Goal: Task Accomplishment & Management: Use online tool/utility

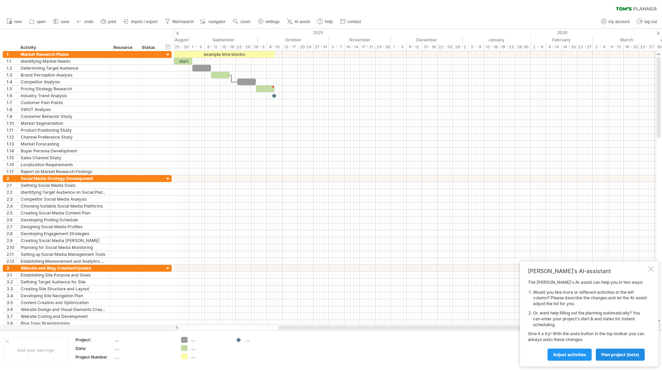
click at [620, 355] on span "plan project (beta)" at bounding box center [620, 354] width 38 height 5
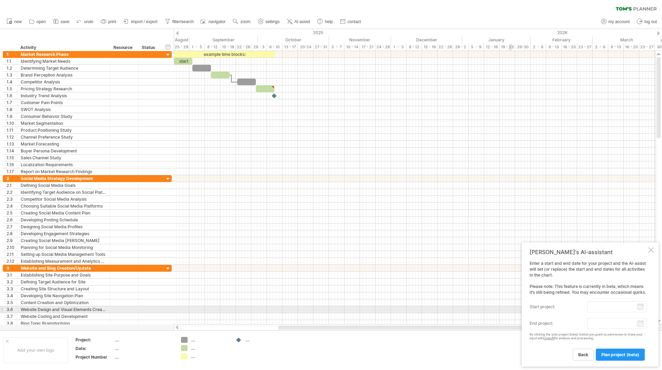
click at [599, 310] on body "progress(100%) Trying to reach [DOMAIN_NAME] Connected again... 0% clear filter…" at bounding box center [331, 185] width 662 height 371
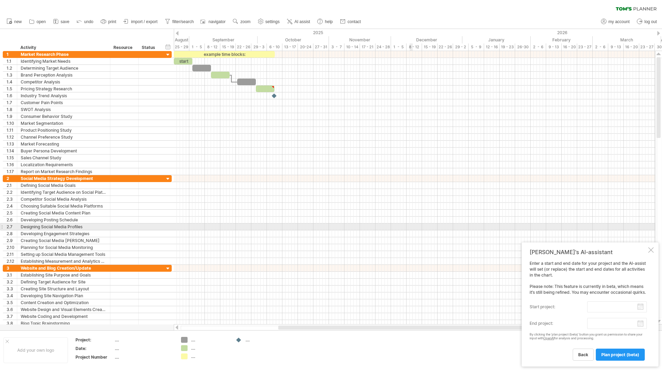
click at [411, 229] on div at bounding box center [414, 226] width 481 height 7
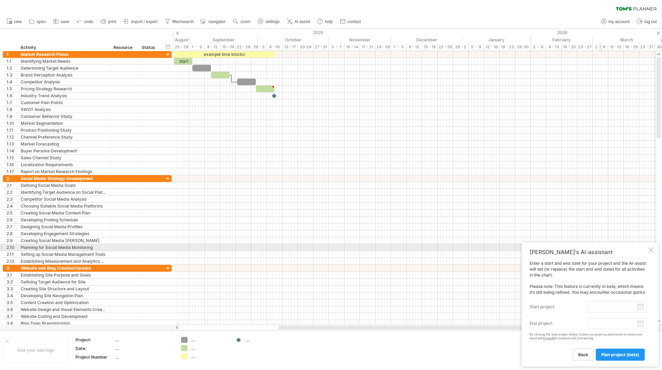
click at [651, 249] on div at bounding box center [651, 250] width 6 height 6
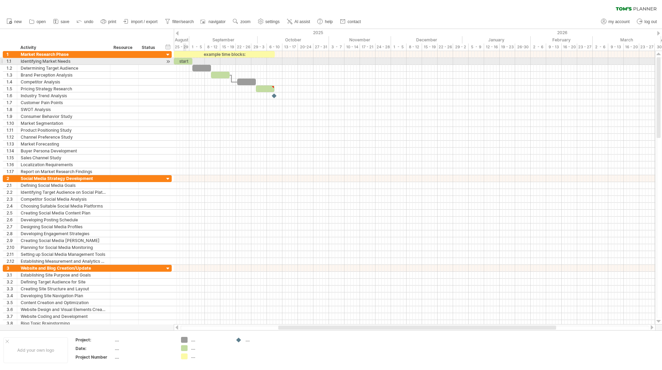
click at [183, 60] on div "start" at bounding box center [183, 61] width 19 height 7
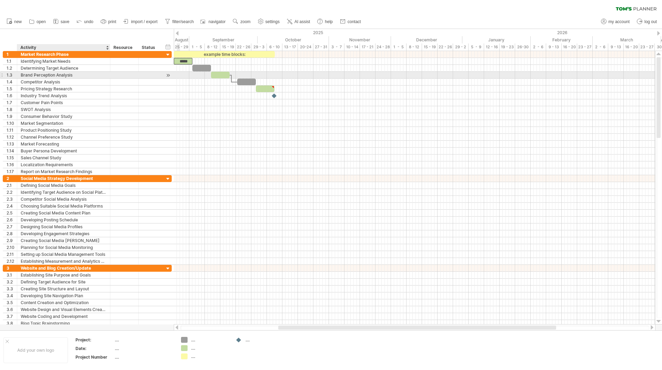
click at [89, 73] on div "Brand Perception Analysis" at bounding box center [64, 75] width 86 height 7
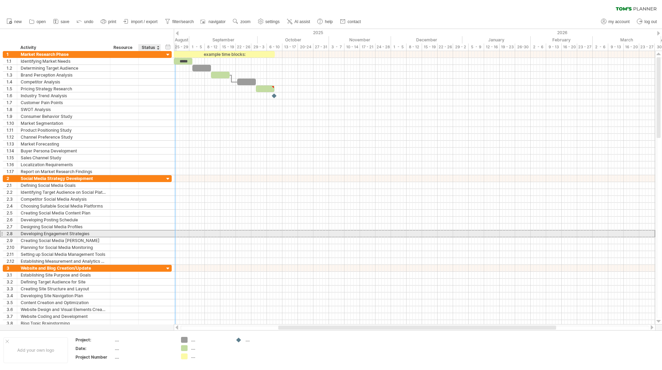
click at [149, 233] on div at bounding box center [149, 233] width 15 height 7
click at [147, 239] on div at bounding box center [149, 240] width 15 height 7
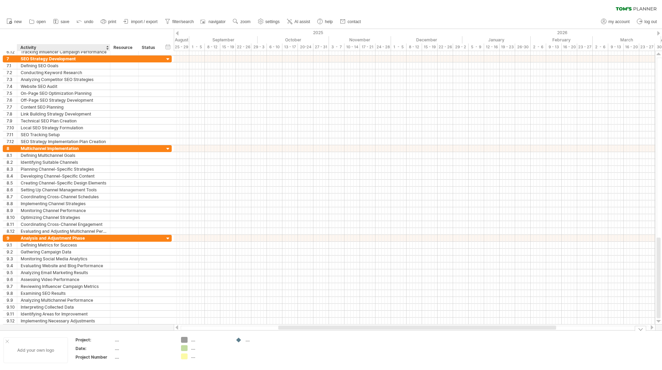
click at [45, 351] on div "Add your own logo" at bounding box center [35, 350] width 64 height 26
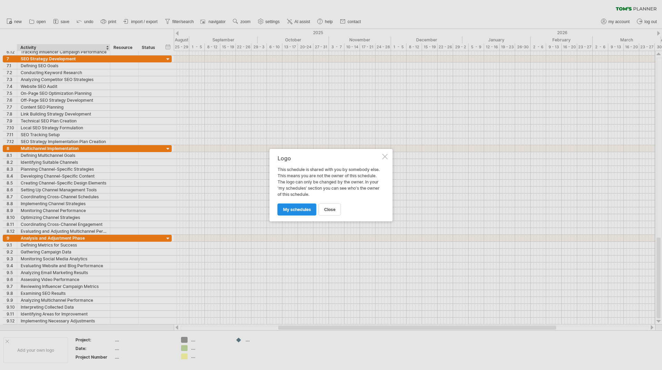
click at [300, 209] on span "my schedules" at bounding box center [297, 209] width 28 height 5
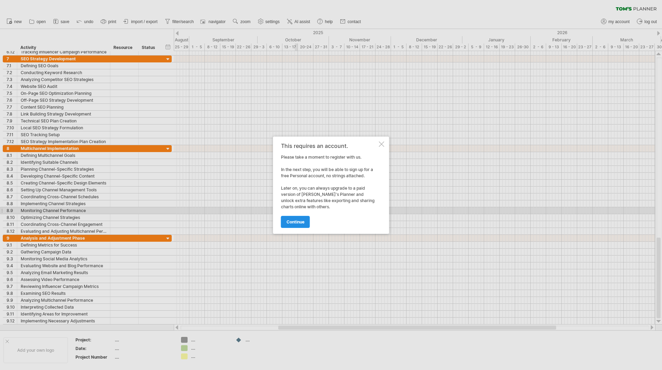
click at [303, 223] on span "continue" at bounding box center [296, 221] width 18 height 5
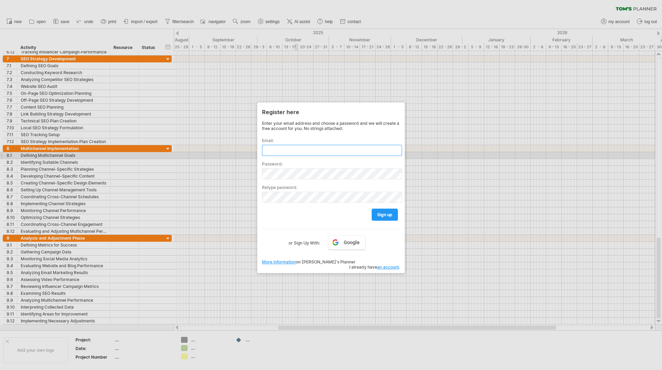
click at [319, 152] on input "text" at bounding box center [332, 150] width 140 height 11
type input "*"
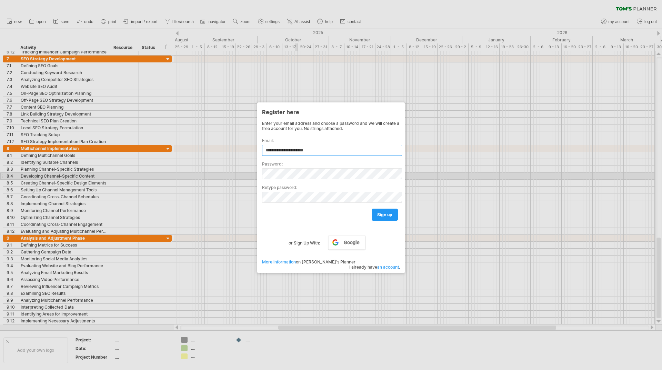
type input "**********"
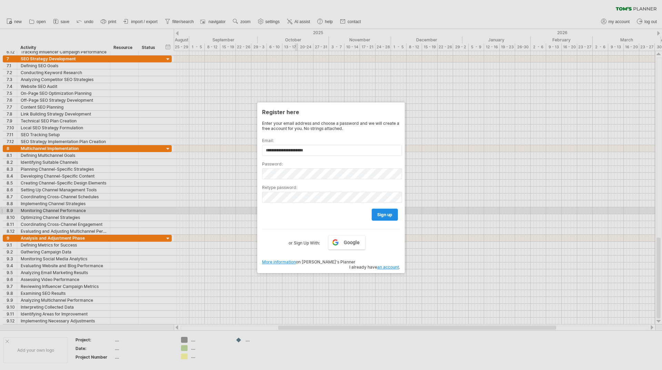
click at [390, 212] on span "sign up" at bounding box center [384, 214] width 15 height 5
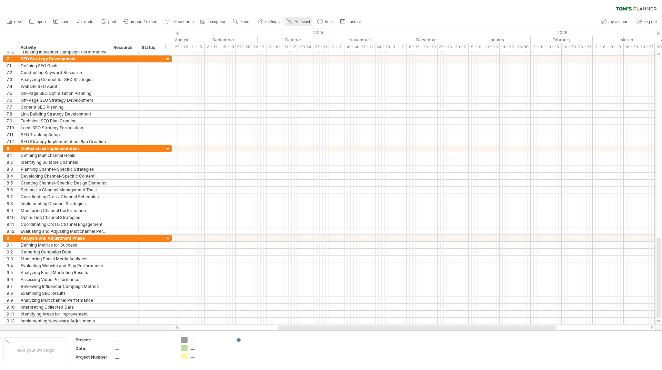
click at [295, 21] on link "AI assist" at bounding box center [298, 21] width 27 height 9
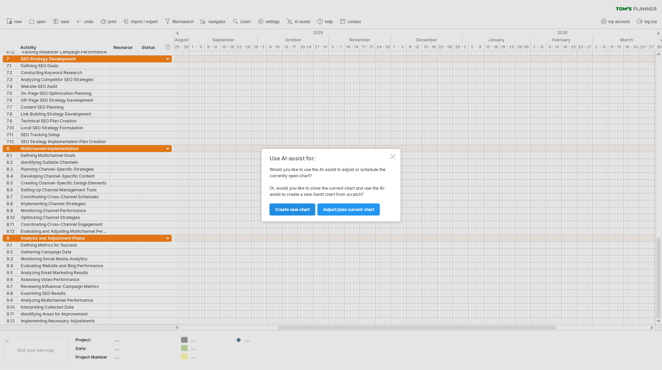
click at [302, 210] on span "Create new chart" at bounding box center [292, 209] width 35 height 5
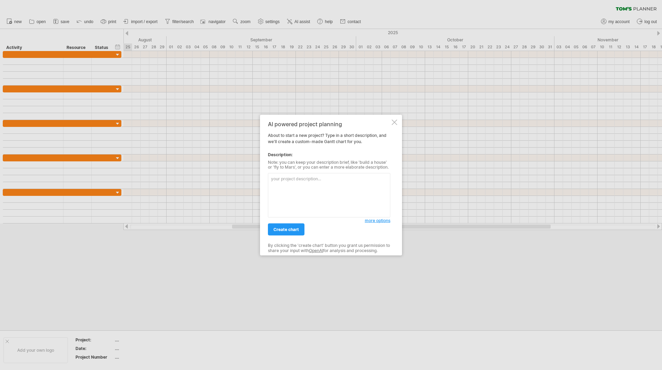
click at [320, 181] on textarea at bounding box center [329, 195] width 122 height 44
click at [299, 180] on textarea at bounding box center [329, 195] width 122 height 44
paste textarea "product launch plan"
type textarea "product launch plan"
click at [284, 227] on span "create chart" at bounding box center [286, 229] width 26 height 5
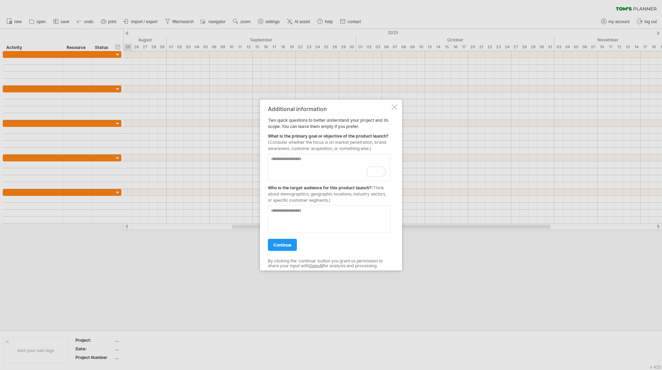
click at [310, 163] on textarea "To enrich screen reader interactions, please activate Accessibility in Grammarl…" at bounding box center [329, 167] width 122 height 28
click at [336, 142] on span "(Consider whether the focus is on market penetration, brand awareness, customer…" at bounding box center [327, 144] width 119 height 11
click at [293, 161] on textarea "To enrich screen reader interactions, please activate Accessibility in Grammarl…" at bounding box center [329, 167] width 122 height 28
type textarea "**********"
click at [317, 219] on textarea at bounding box center [329, 219] width 122 height 28
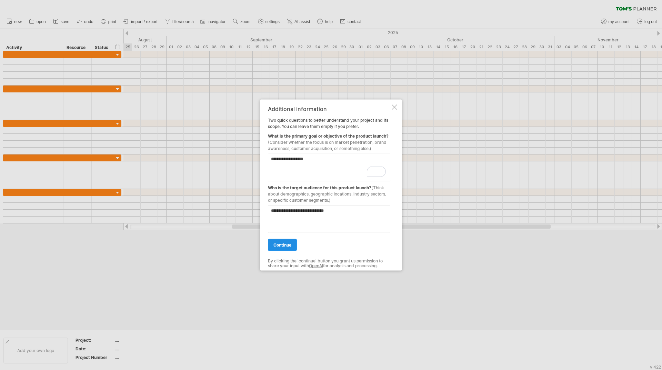
type textarea "**********"
click at [292, 246] on link "continue" at bounding box center [282, 245] width 29 height 12
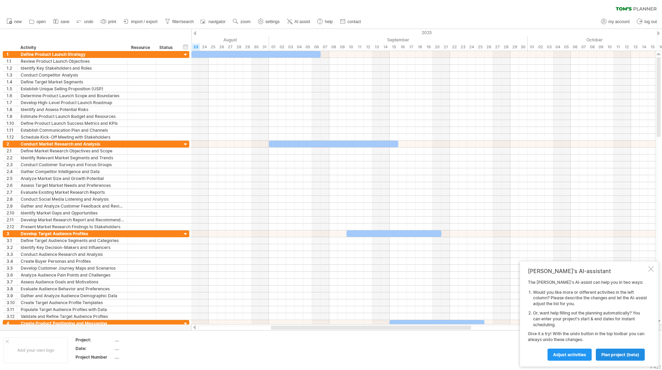
click at [612, 355] on span "plan project (beta)" at bounding box center [620, 354] width 38 height 5
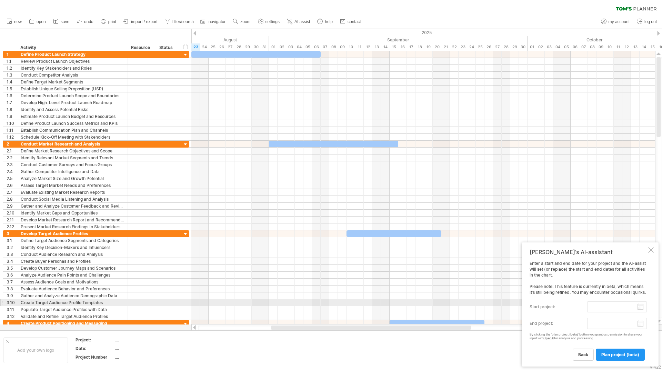
click at [604, 305] on input "start project:" at bounding box center [617, 306] width 60 height 11
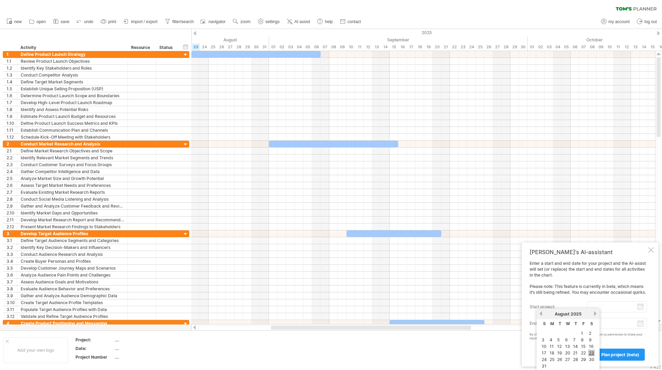
click at [593, 352] on link "23" at bounding box center [591, 353] width 7 height 7
type input "********"
click at [618, 323] on body "progress(100%) Trying to reach [DOMAIN_NAME] Connected again... 0% clear filter…" at bounding box center [331, 185] width 662 height 371
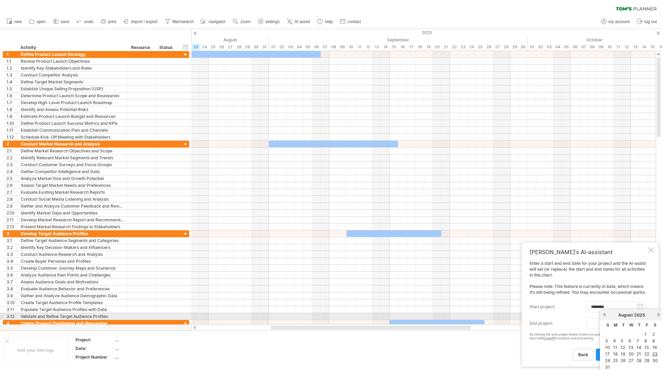
click at [659, 314] on link "next" at bounding box center [658, 314] width 5 height 5
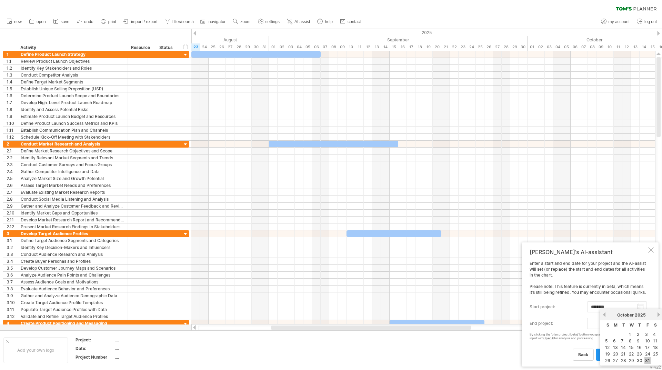
click at [648, 361] on link "31" at bounding box center [648, 360] width 6 height 7
type input "********"
click at [620, 354] on span "plan project (beta)" at bounding box center [620, 354] width 38 height 5
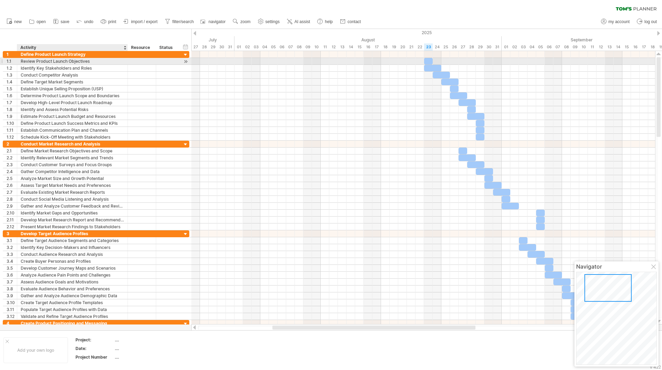
click at [86, 62] on div "Review Product Launch Objectives" at bounding box center [72, 61] width 103 height 7
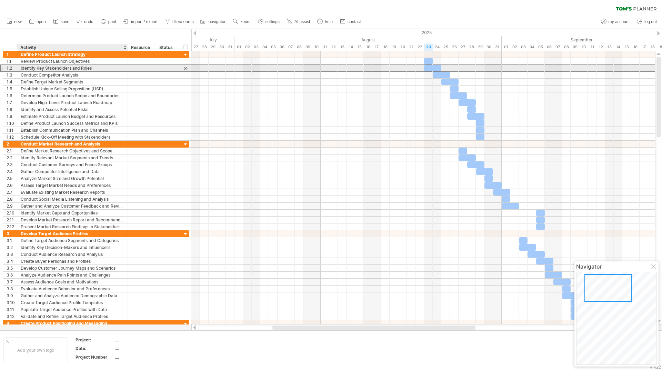
click at [95, 69] on div "Identify Key Stakeholders and Roles" at bounding box center [72, 68] width 103 height 7
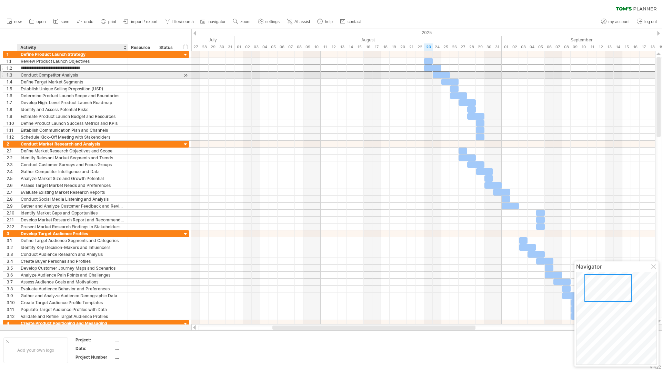
click at [93, 76] on div "Conduct Competitor Analysis" at bounding box center [72, 75] width 103 height 7
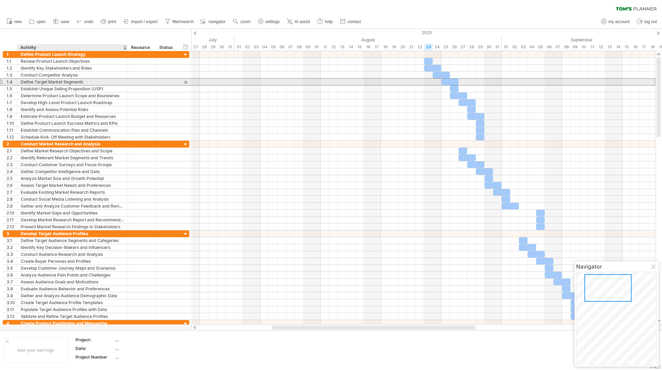
click at [93, 83] on div "Define Target Market Segments" at bounding box center [72, 82] width 103 height 7
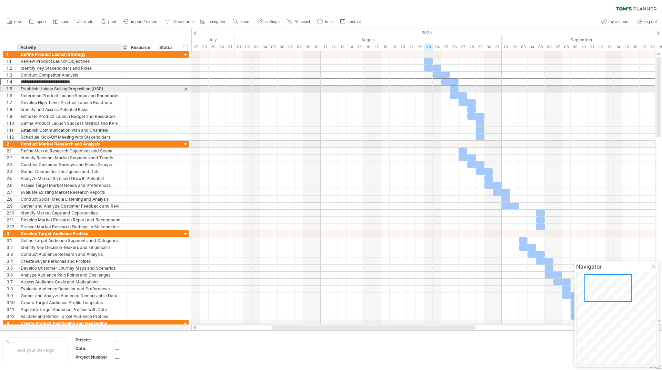
click at [102, 90] on div "Establish Unique Selling Proposition (USP)" at bounding box center [72, 89] width 103 height 7
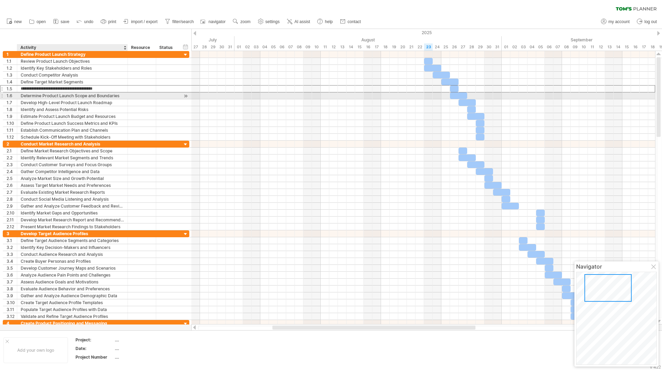
click at [116, 98] on div "Determine Product Launch Scope and Boundaries" at bounding box center [72, 95] width 103 height 7
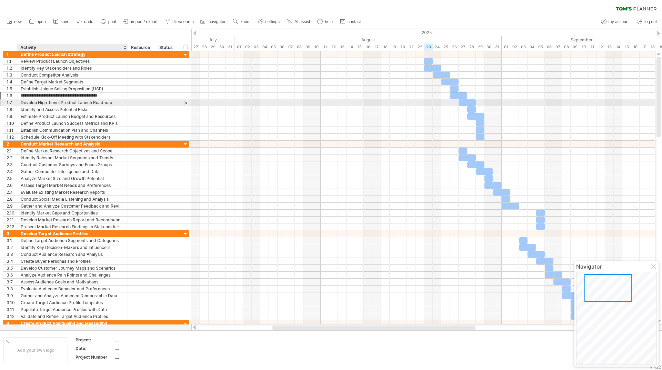
click at [120, 102] on div "Develop High-Level Product Launch Roadmap" at bounding box center [72, 102] width 103 height 7
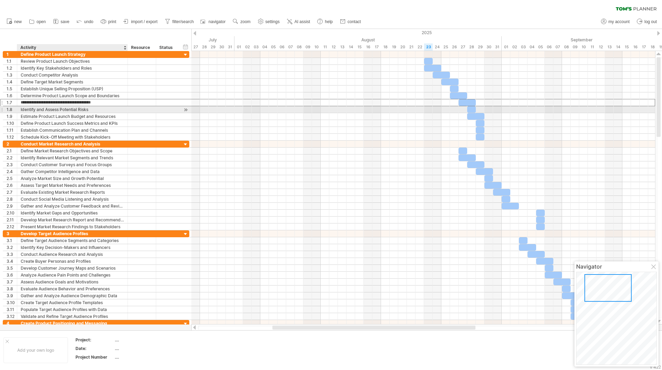
click at [117, 110] on div "Identify and Assess Potential Risks" at bounding box center [72, 109] width 103 height 7
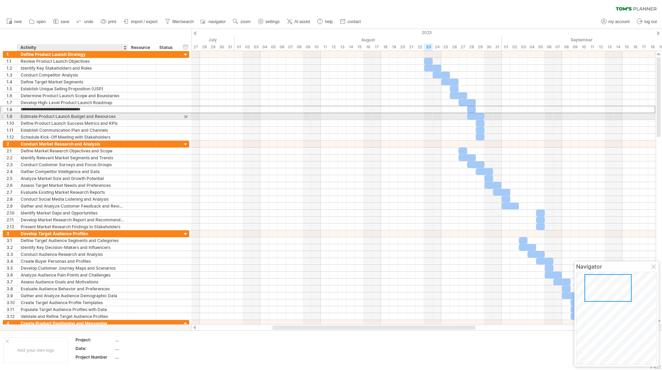
click at [119, 117] on div "Estimate Product Launch Budget and Resources" at bounding box center [72, 116] width 103 height 7
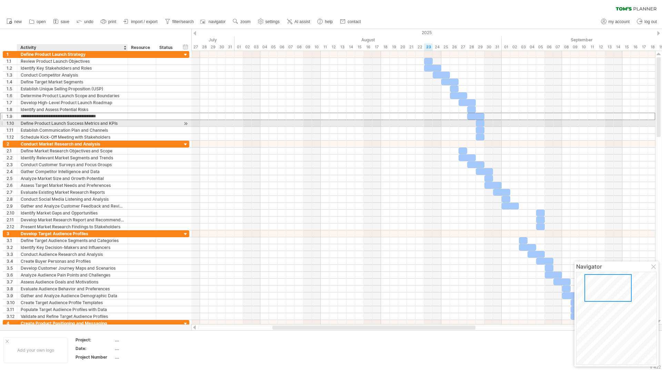
click at [119, 125] on div "Define Product Launch Success Metrics and KPIs" at bounding box center [72, 123] width 103 height 7
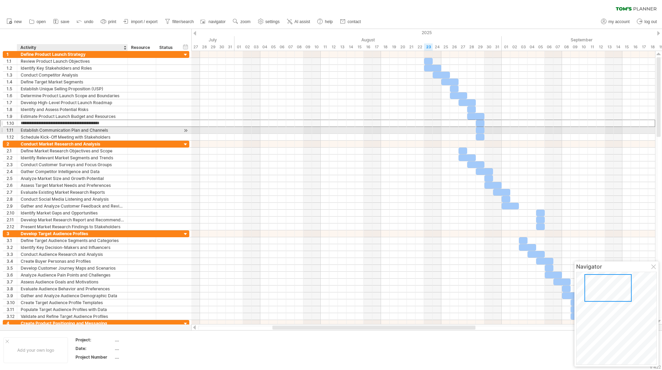
click at [120, 132] on div "Establish Communication Plan and Channels" at bounding box center [72, 130] width 103 height 7
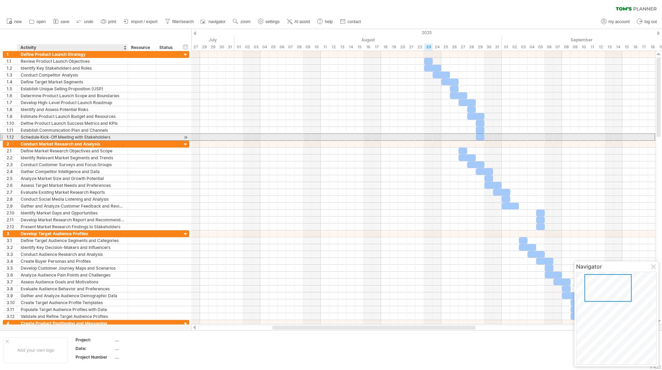
click at [119, 137] on div "Schedule Kick-Off Meeting with Stakeholders" at bounding box center [72, 137] width 103 height 7
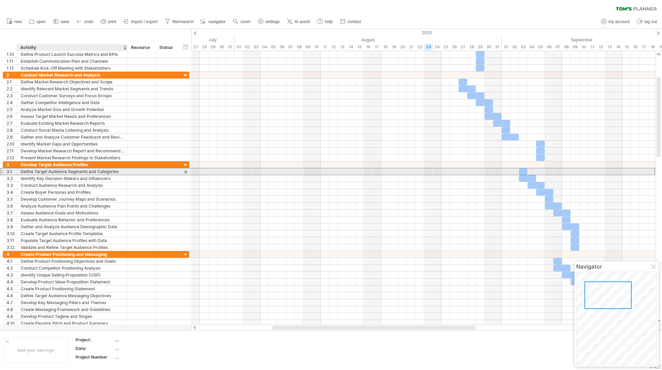
click at [103, 173] on div "Define Target Audience Segments and Categories" at bounding box center [72, 171] width 103 height 7
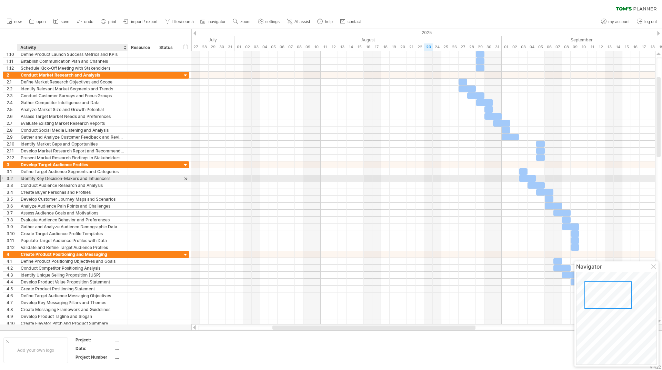
click at [72, 179] on div "Identify Key Decision-Makers and Influencers" at bounding box center [72, 178] width 103 height 7
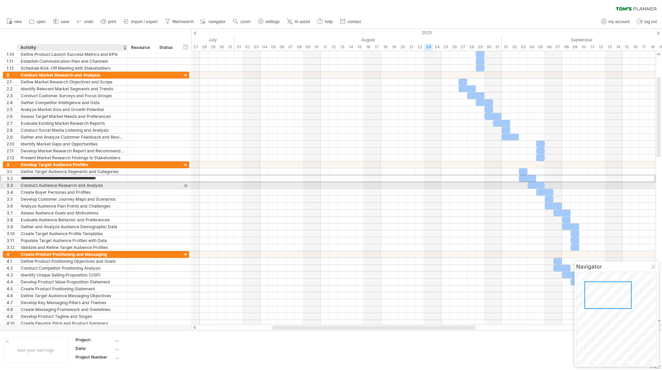
click at [110, 186] on div "Conduct Audience Research and Analysis" at bounding box center [72, 185] width 103 height 7
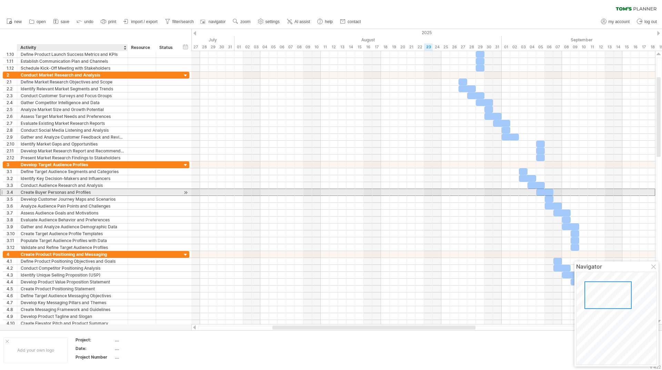
click at [109, 192] on div "Create Buyer Personas and Profiles" at bounding box center [72, 192] width 103 height 7
